Goal: Task Accomplishment & Management: Manage account settings

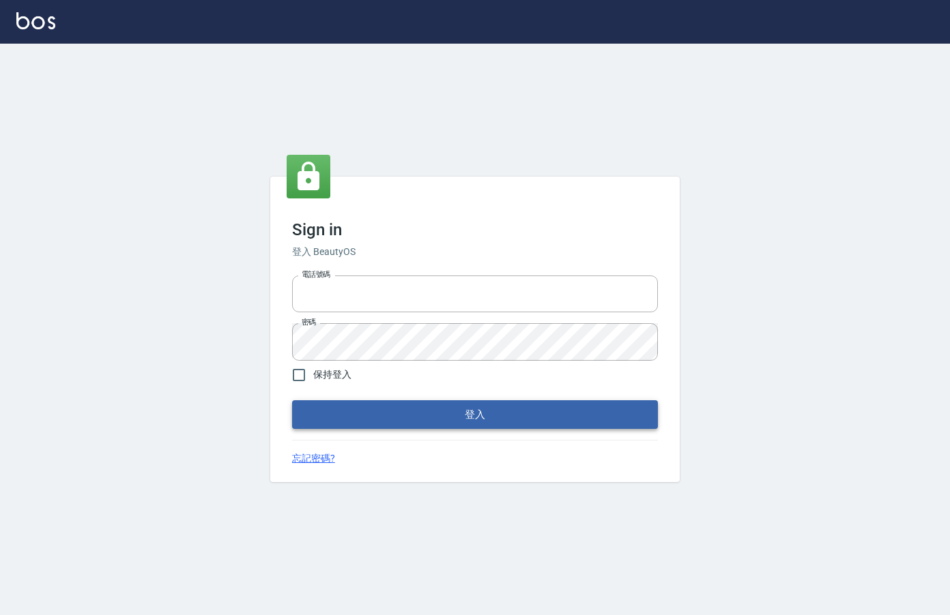
type input "0912850395"
click at [442, 411] on button "登入" at bounding box center [475, 414] width 366 height 29
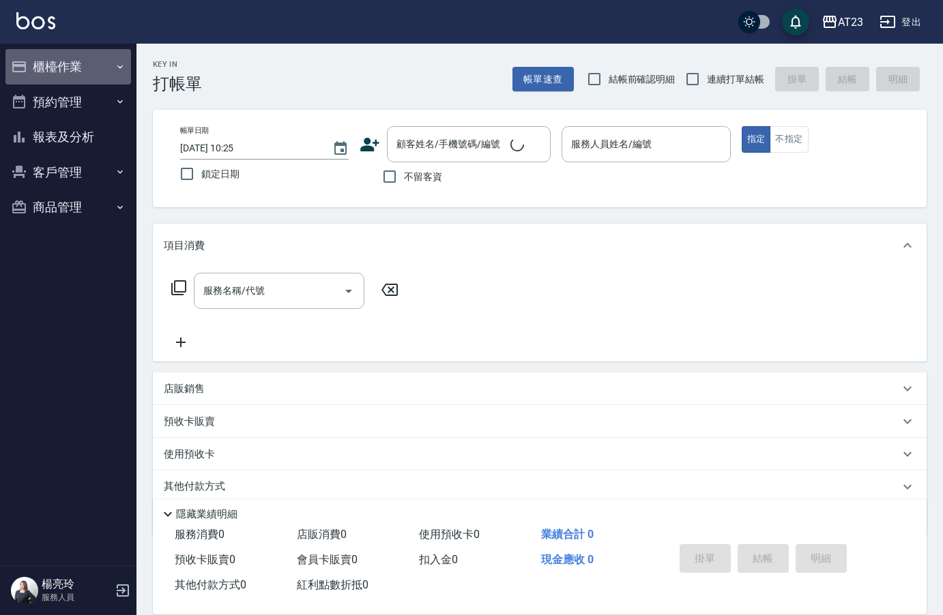
click at [40, 68] on button "櫃檯作業" at bounding box center [68, 66] width 126 height 35
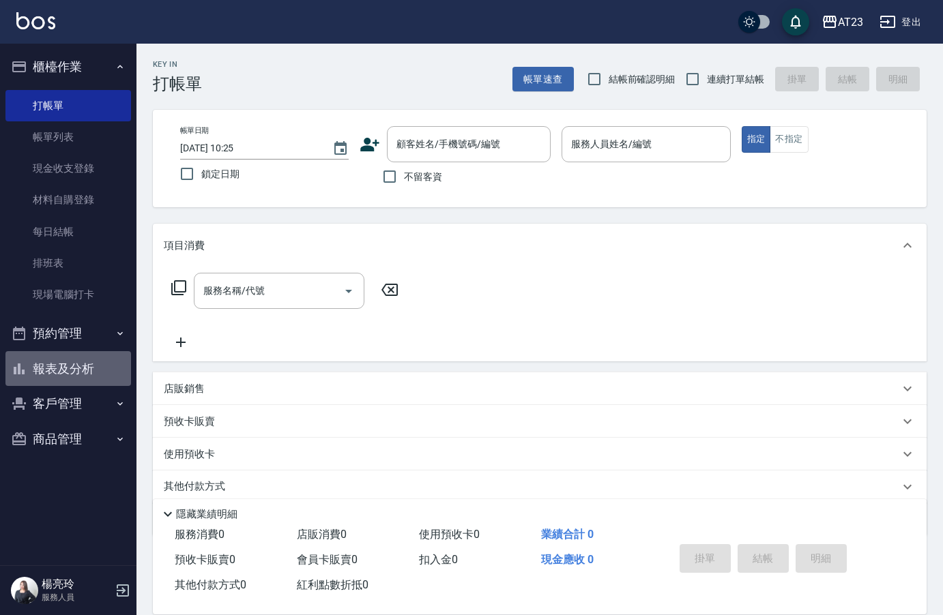
click at [93, 364] on button "報表及分析" at bounding box center [68, 368] width 126 height 35
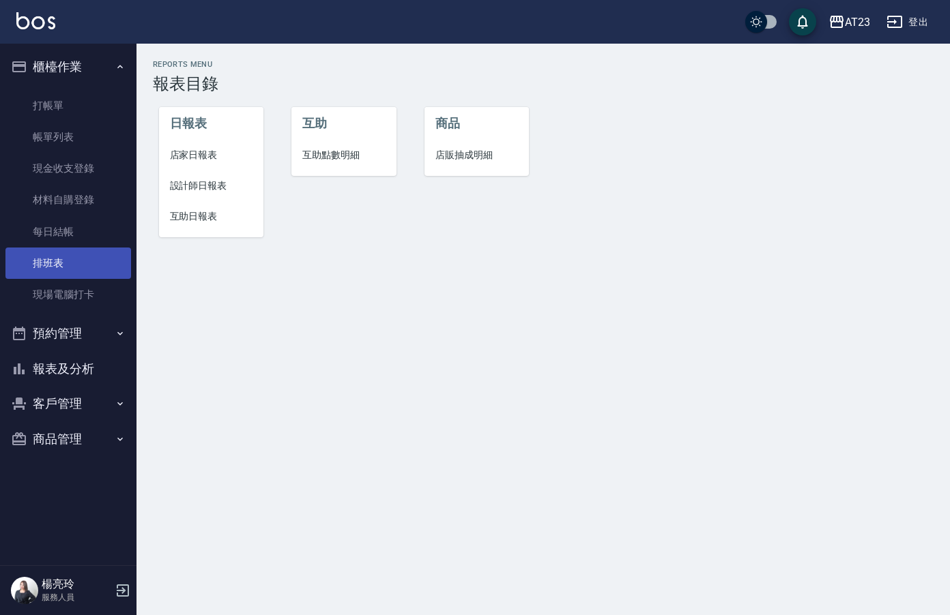
click at [86, 252] on link "排班表" at bounding box center [68, 263] width 126 height 31
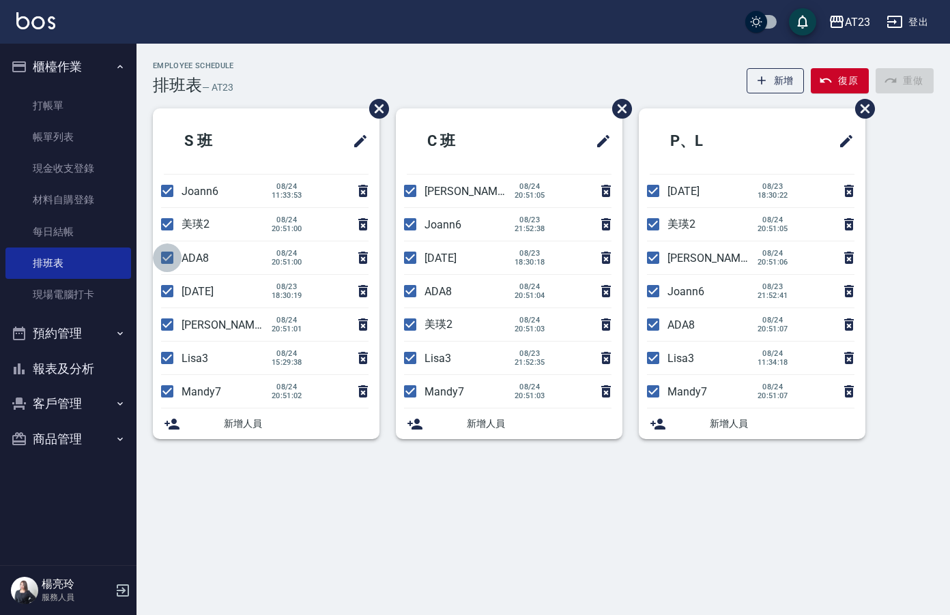
click at [156, 261] on input "checkbox" at bounding box center [167, 258] width 29 height 29
checkbox input "false"
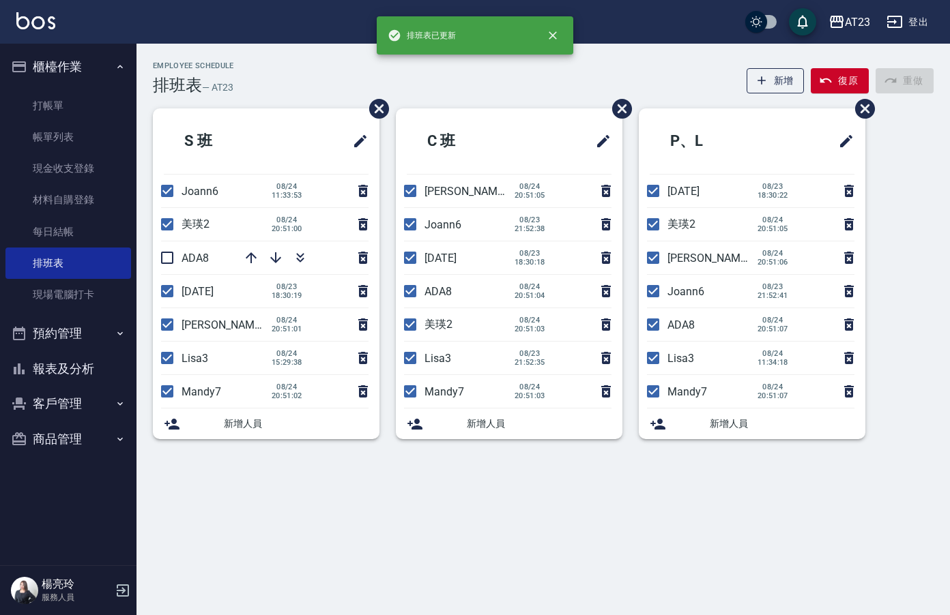
drag, startPoint x: 171, startPoint y: 321, endPoint x: 171, endPoint y: 313, distance: 8.2
click at [171, 323] on input "checkbox" at bounding box center [167, 324] width 29 height 29
checkbox input "false"
click at [172, 388] on input "checkbox" at bounding box center [167, 391] width 29 height 29
checkbox input "false"
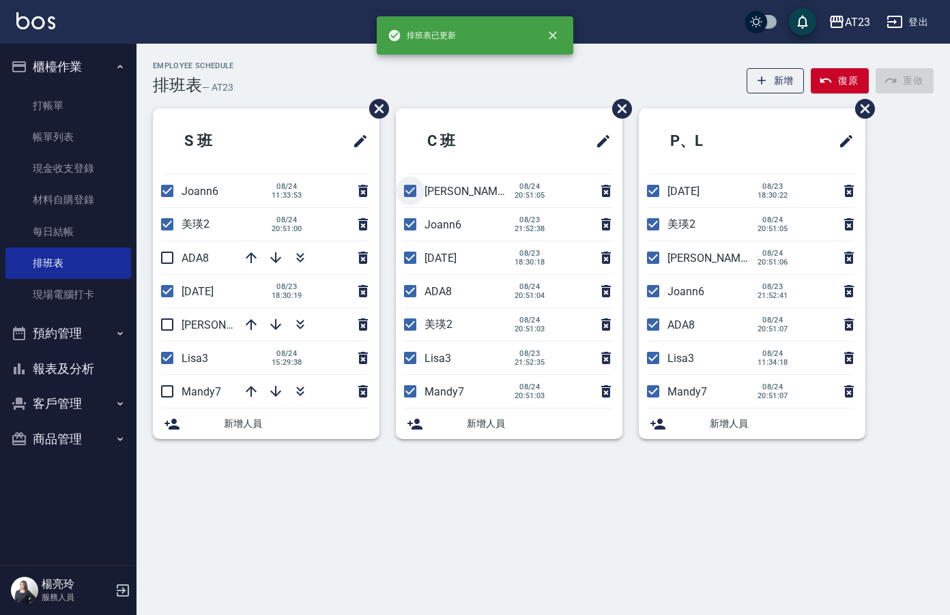
click at [408, 190] on input "checkbox" at bounding box center [410, 191] width 29 height 29
checkbox input "false"
click at [416, 390] on input "checkbox" at bounding box center [410, 391] width 29 height 29
checkbox input "false"
click at [416, 360] on input "checkbox" at bounding box center [410, 358] width 29 height 29
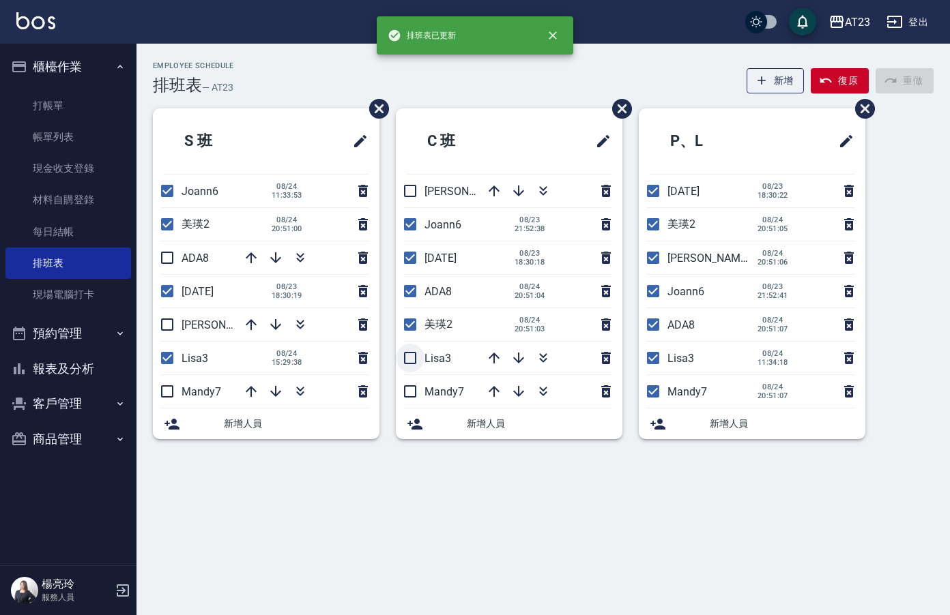
click at [411, 364] on input "checkbox" at bounding box center [410, 358] width 29 height 29
checkbox input "true"
click at [411, 300] on input "checkbox" at bounding box center [410, 291] width 29 height 29
checkbox input "false"
click at [646, 259] on input "checkbox" at bounding box center [653, 258] width 29 height 29
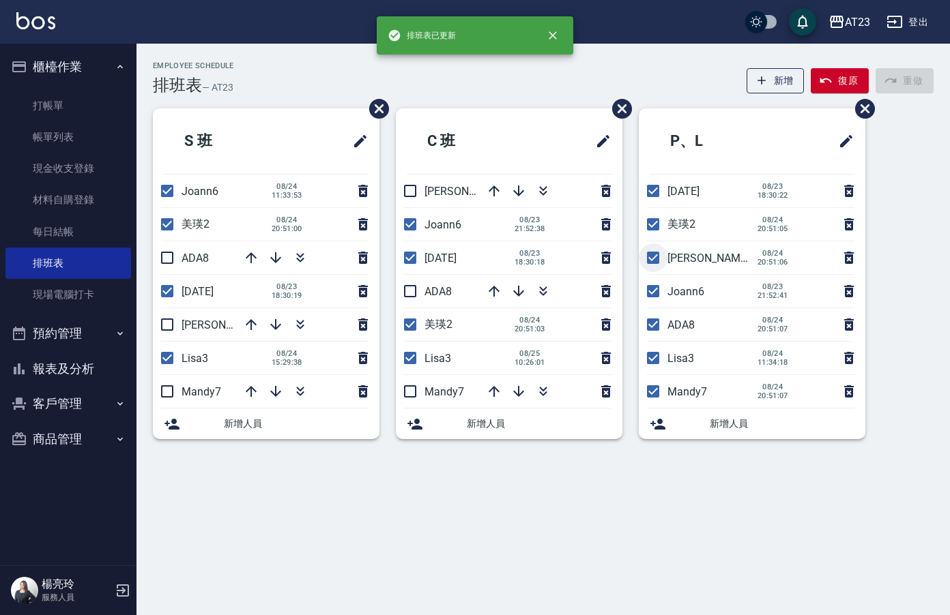
checkbox input "false"
click at [647, 388] on input "checkbox" at bounding box center [653, 391] width 29 height 29
checkbox input "false"
click at [650, 328] on input "checkbox" at bounding box center [653, 324] width 29 height 29
checkbox input "false"
